Goal: Transaction & Acquisition: Purchase product/service

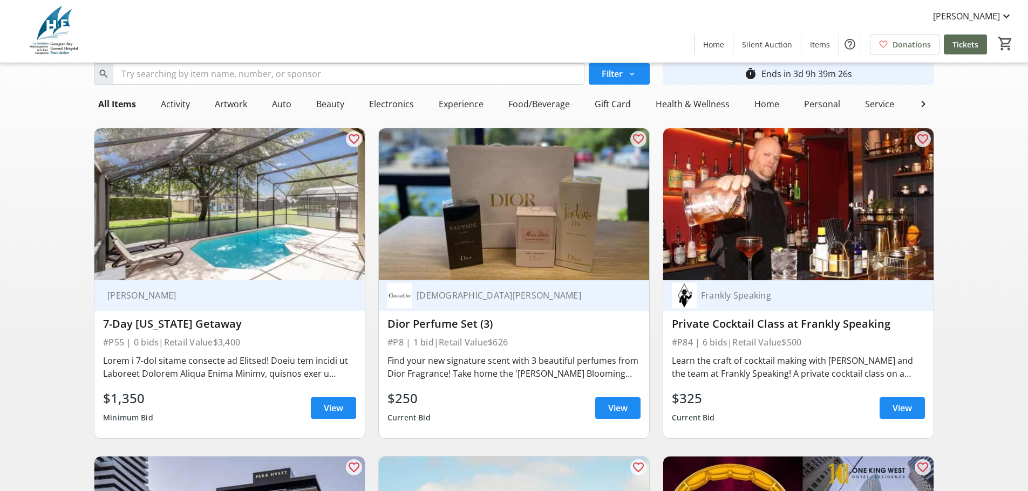
scroll to position [67, 0]
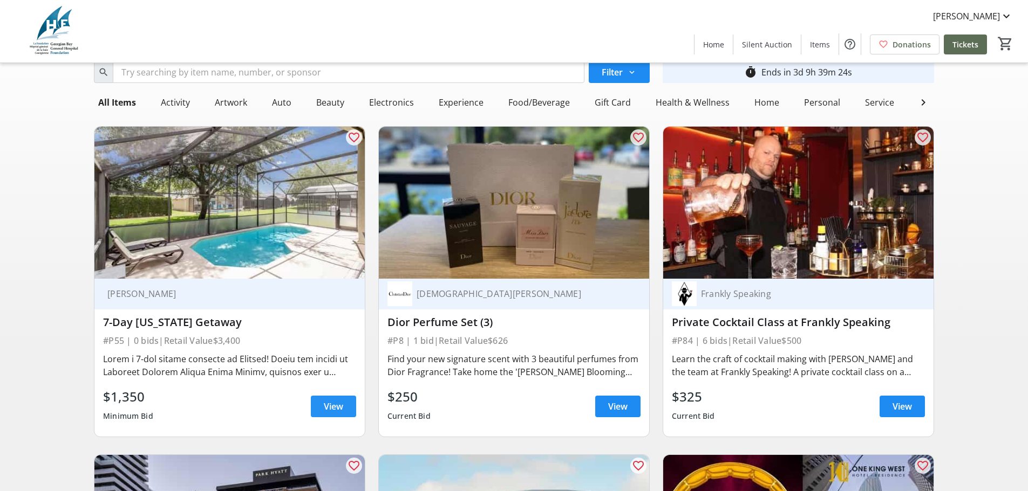
click at [331, 413] on span "View" at bounding box center [333, 406] width 19 height 13
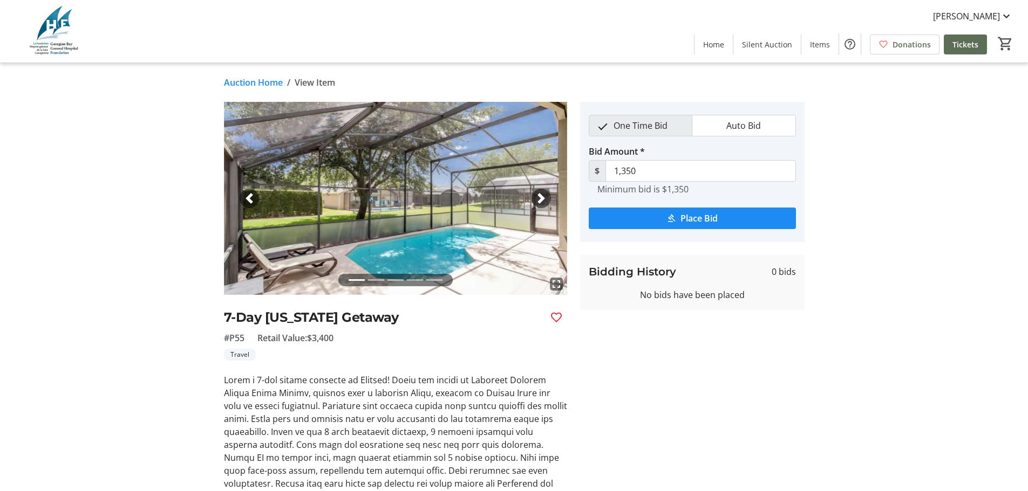
click at [269, 83] on link "Auction Home" at bounding box center [253, 82] width 59 height 13
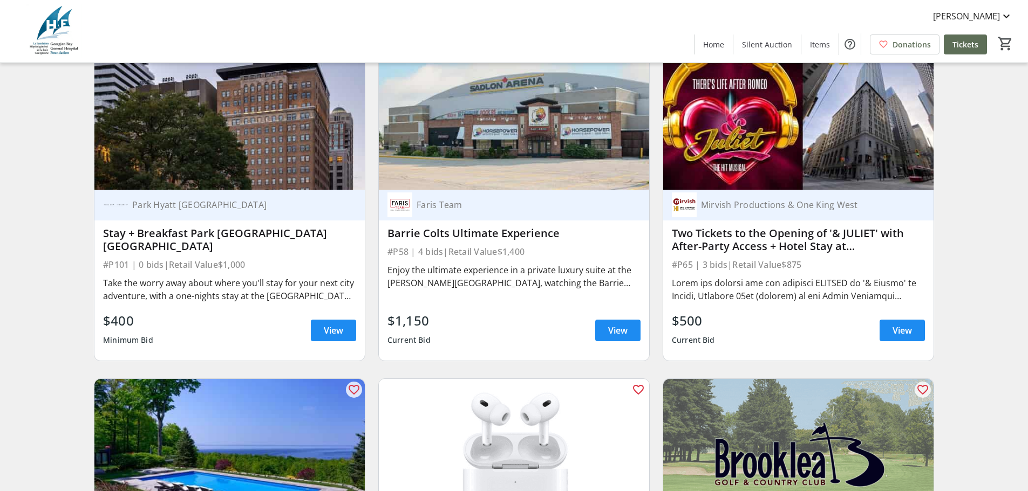
scroll to position [496, 0]
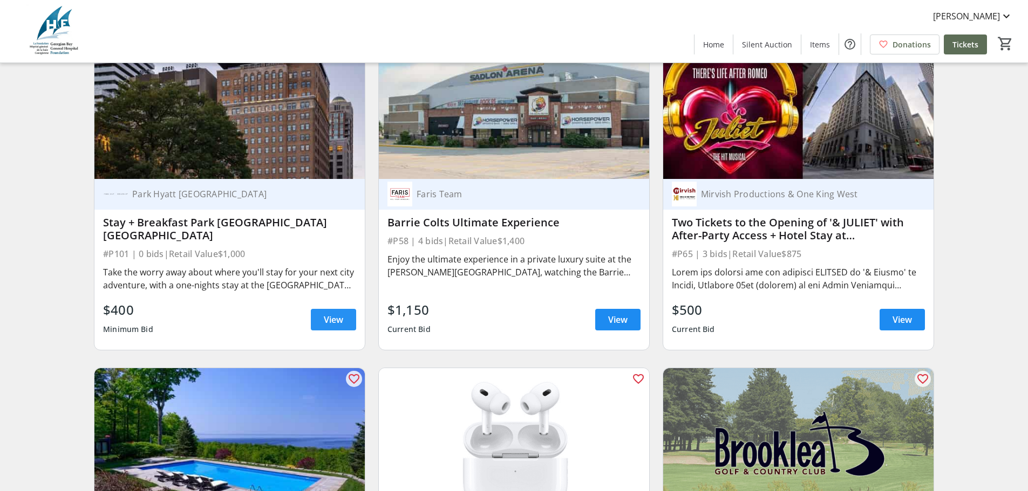
click at [321, 333] on span at bounding box center [333, 320] width 45 height 26
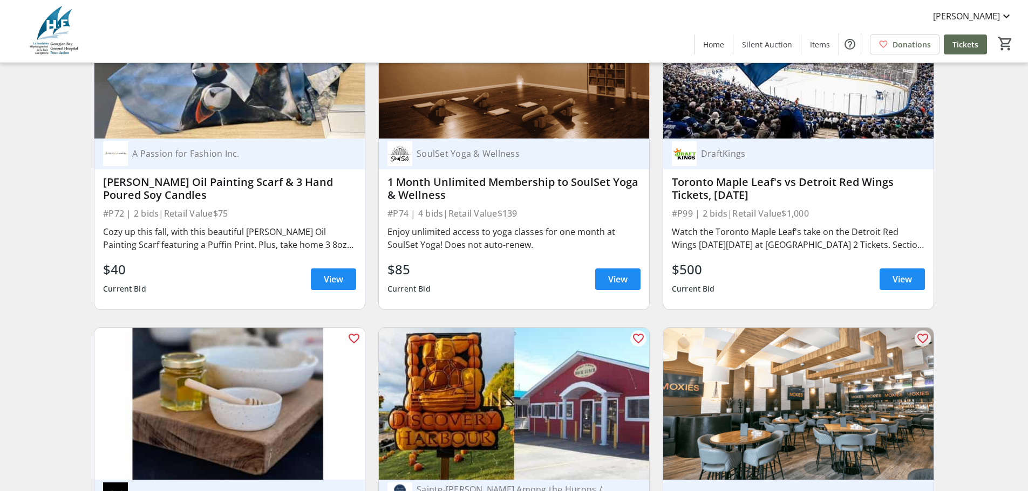
scroll to position [9952, 0]
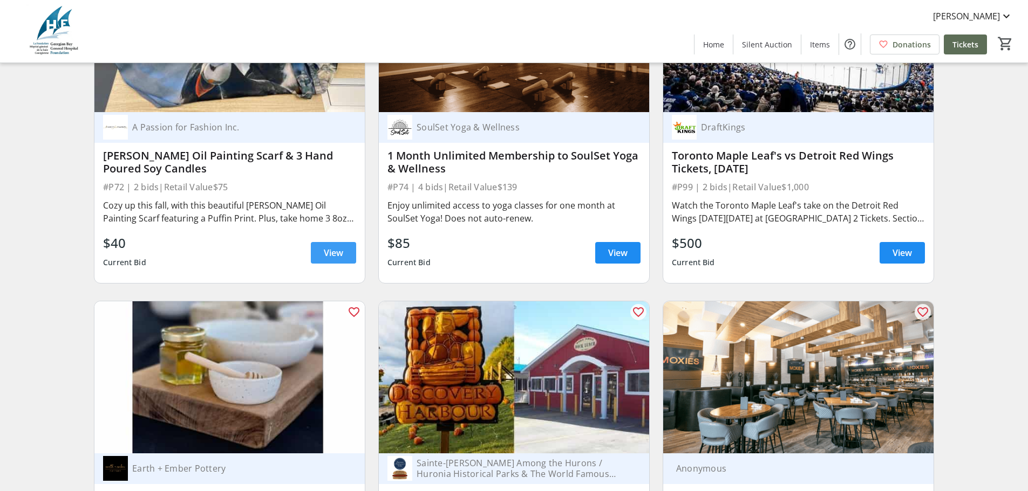
click at [330, 247] on span "View" at bounding box center [333, 253] width 19 height 13
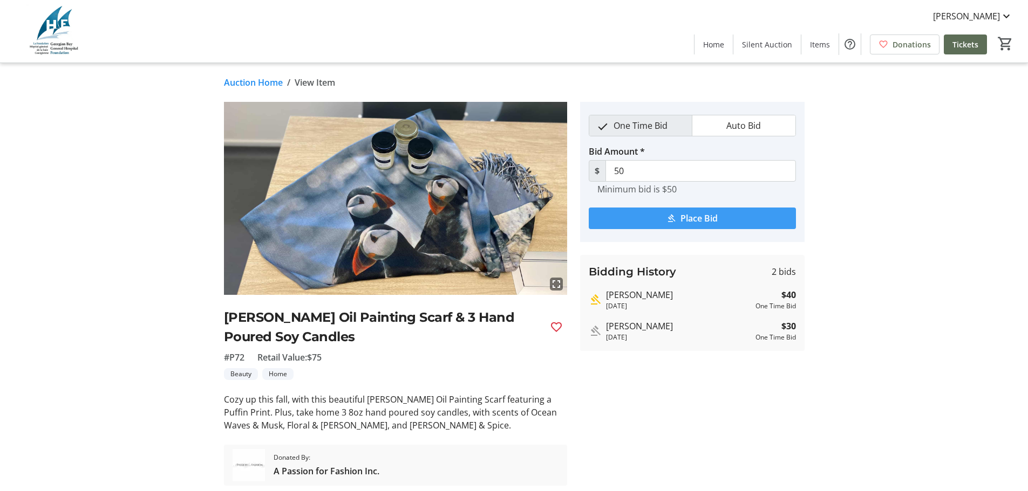
click at [689, 220] on span "Place Bid" at bounding box center [698, 218] width 37 height 13
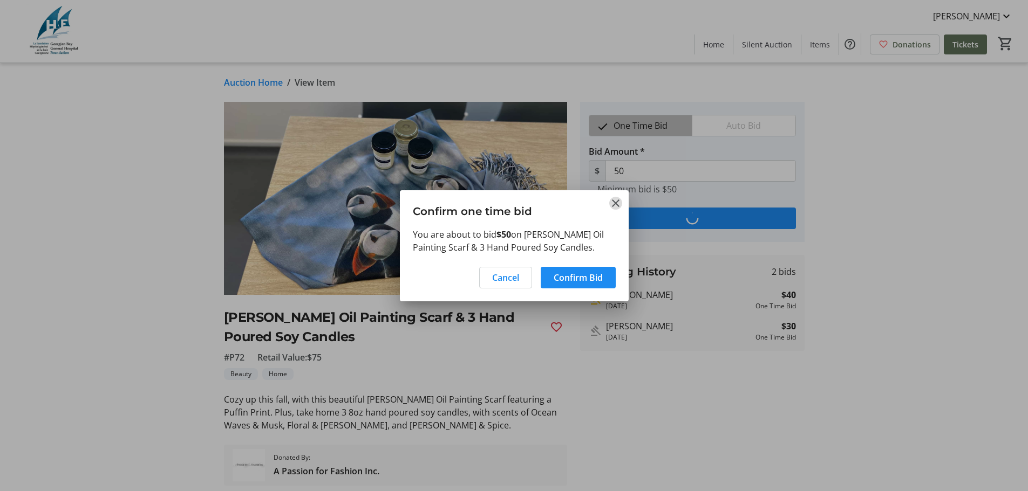
click at [614, 203] on mat-icon "Close" at bounding box center [615, 203] width 13 height 13
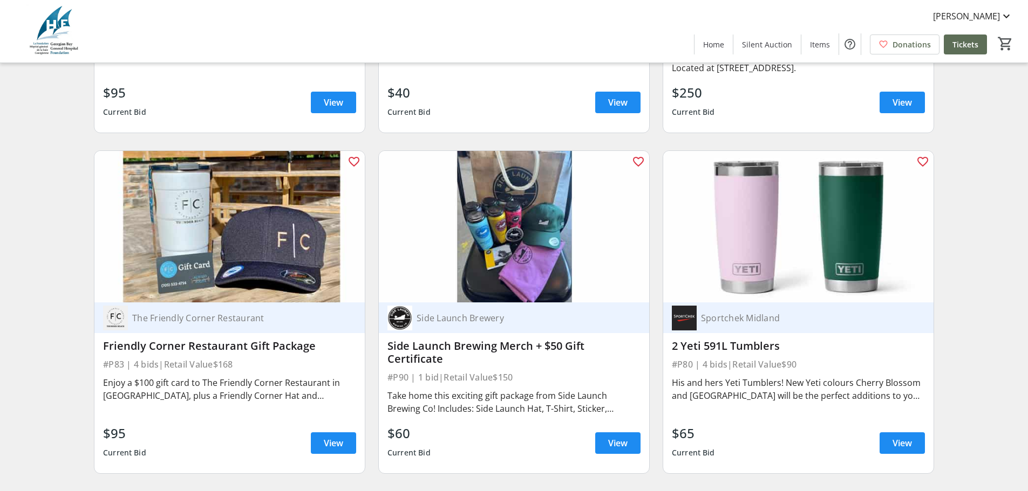
scroll to position [10746, 0]
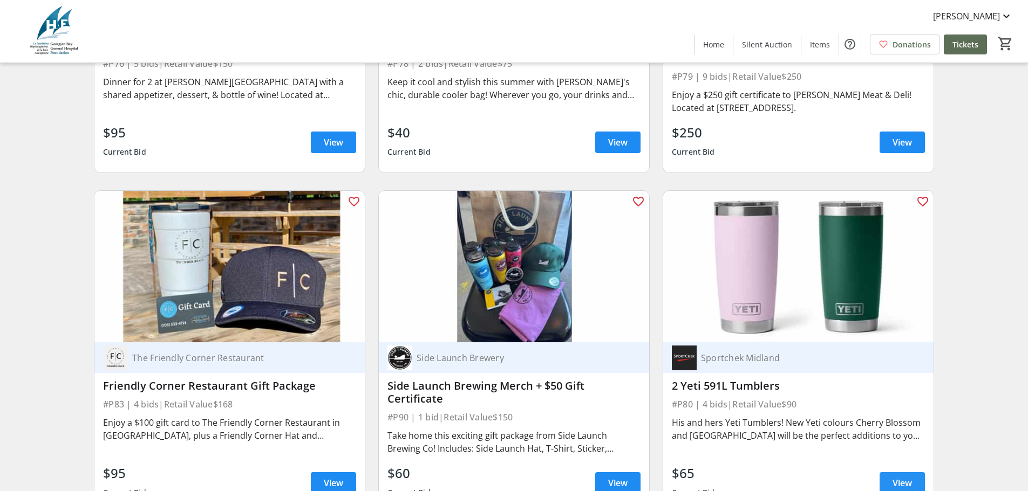
click at [904, 477] on span "View" at bounding box center [901, 483] width 19 height 13
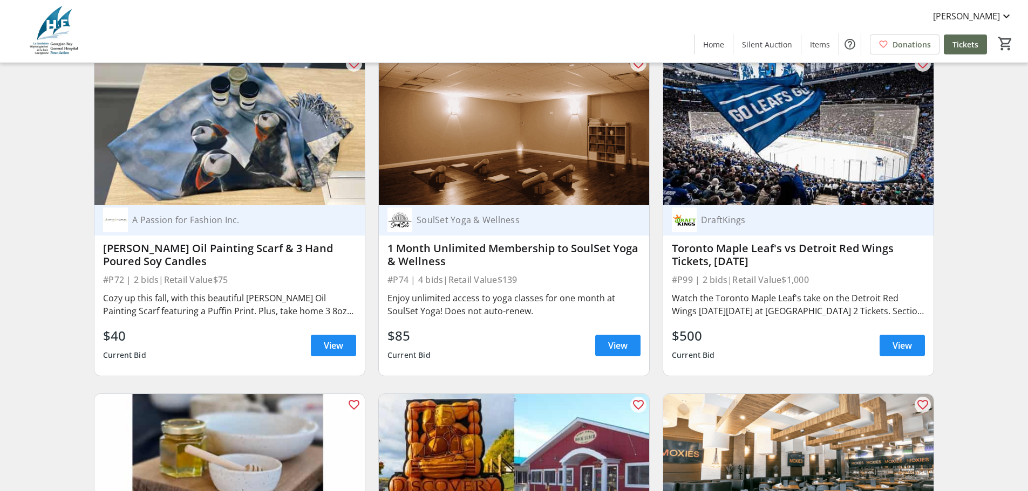
scroll to position [9793, 0]
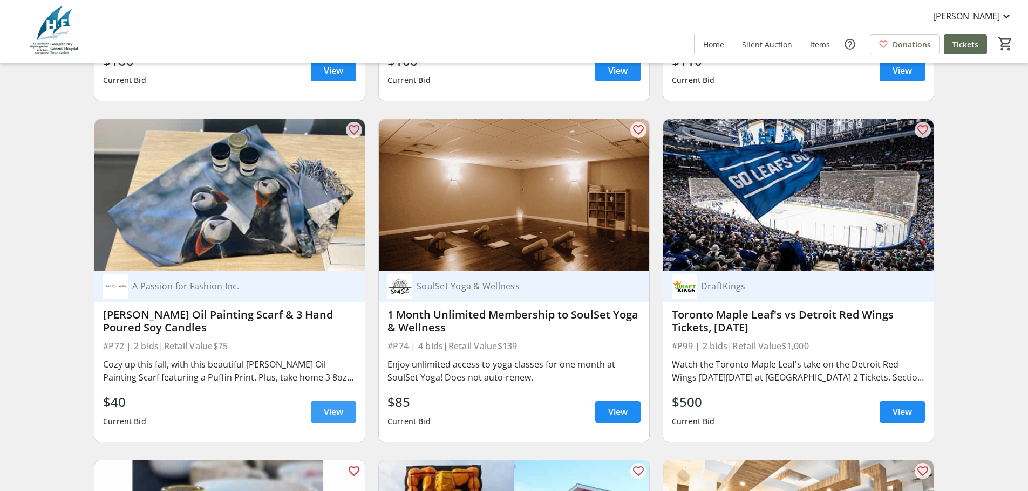
click at [333, 406] on span "View" at bounding box center [333, 412] width 19 height 13
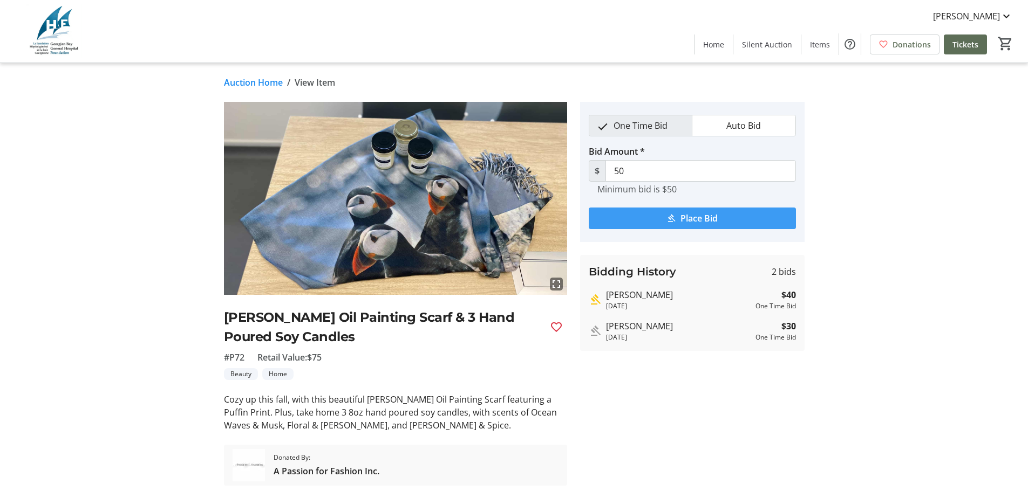
click at [677, 217] on span "submit" at bounding box center [692, 219] width 207 height 26
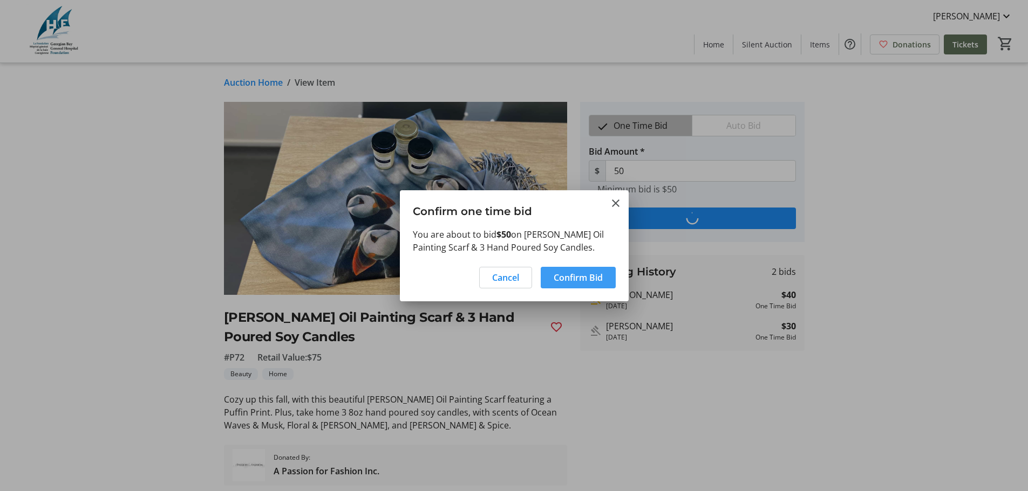
click at [571, 281] on span "Confirm Bid" at bounding box center [578, 277] width 49 height 13
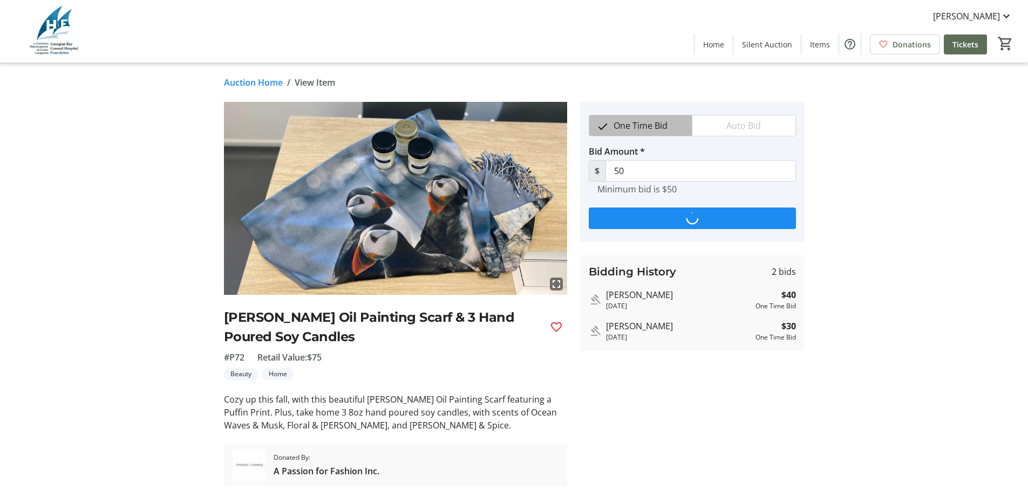
type input "60"
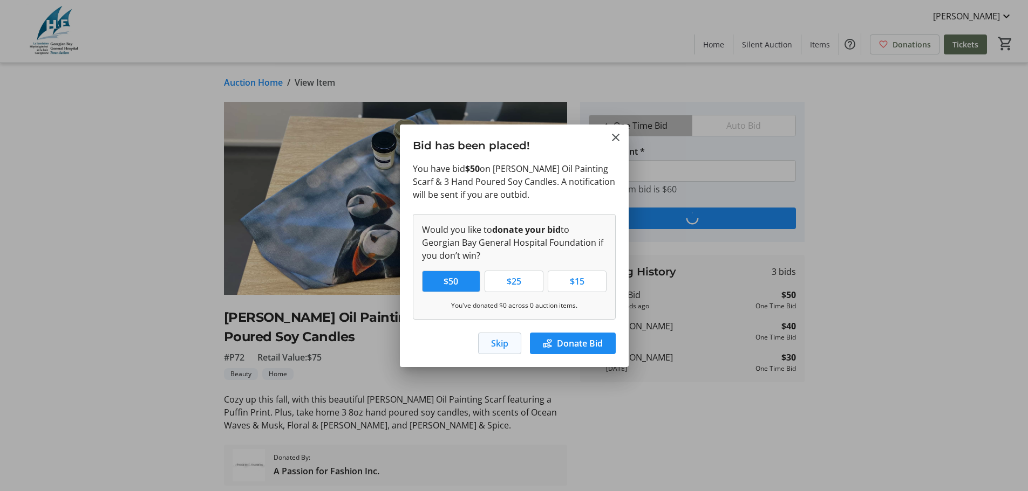
click at [493, 349] on span "Skip" at bounding box center [499, 343] width 17 height 13
